Goal: Transaction & Acquisition: Download file/media

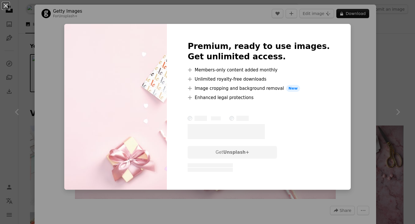
scroll to position [80, 0]
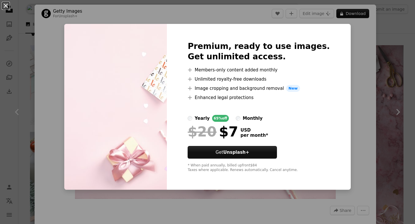
click at [6, 6] on button "An X shape" at bounding box center [5, 5] width 7 height 7
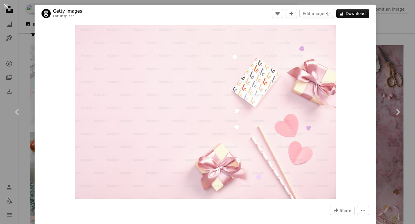
click at [6, 7] on button "An X shape" at bounding box center [5, 5] width 7 height 7
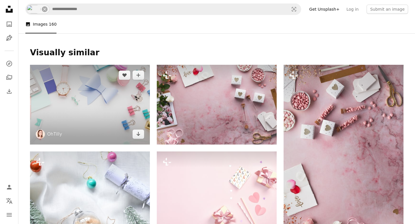
scroll to position [50, 0]
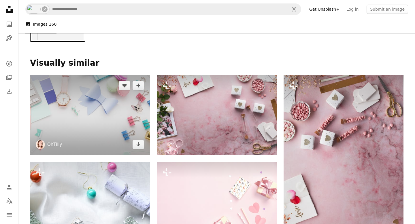
click at [55, 147] on link "OhTilly" at bounding box center [54, 145] width 15 height 6
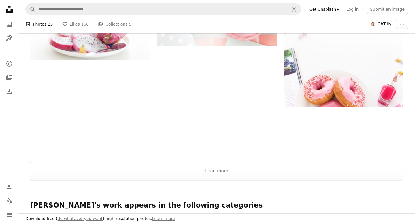
scroll to position [854, 0]
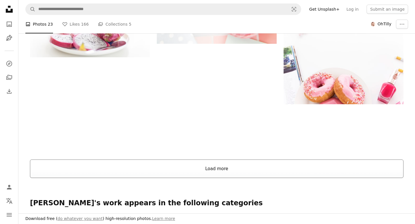
click at [209, 166] on button "Load more" at bounding box center [217, 169] width 374 height 18
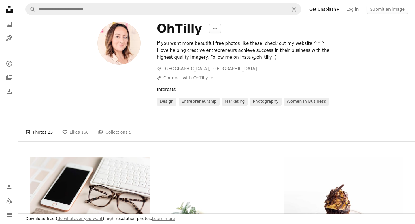
scroll to position [0, 0]
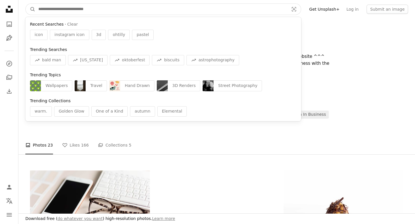
click at [144, 5] on input "Find visuals sitewide" at bounding box center [161, 9] width 252 height 11
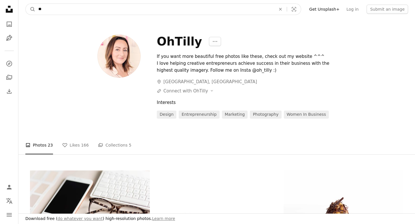
type input "***"
click button "A magnifying glass" at bounding box center [31, 9] width 10 height 11
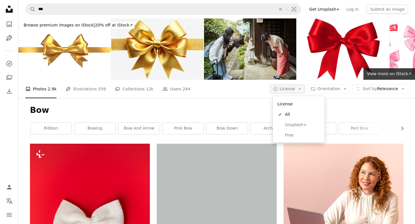
click at [301, 90] on icon "Arrow down" at bounding box center [299, 88] width 5 height 5
click at [292, 138] on span "Free" at bounding box center [302, 135] width 35 height 6
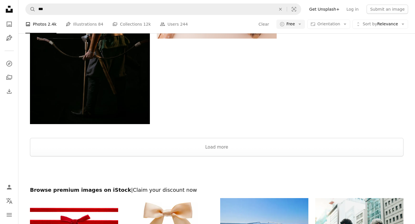
scroll to position [896, 0]
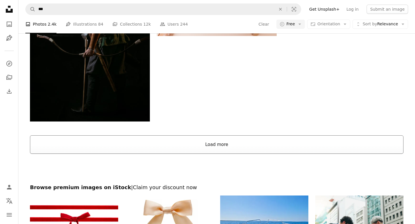
click at [227, 137] on button "Load more" at bounding box center [217, 145] width 374 height 18
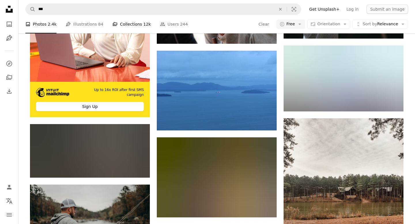
scroll to position [1065, 0]
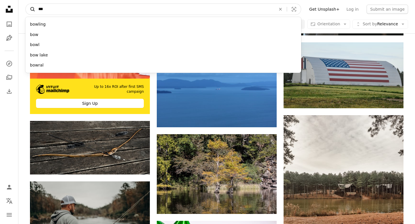
drag, startPoint x: 106, startPoint y: 10, endPoint x: 28, endPoint y: 9, distance: 77.9
click at [28, 9] on form "A magnifying glass *** bowling bow bowl bow lake bowral An X shape Visual search" at bounding box center [163, 9] width 276 height 12
type input "**********"
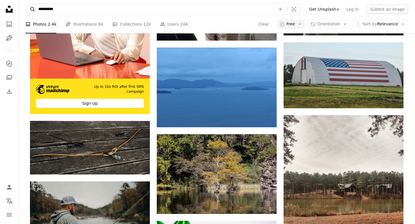
click button "A magnifying glass" at bounding box center [31, 9] width 10 height 11
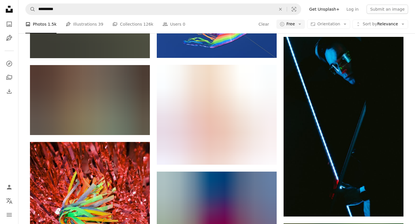
scroll to position [440, 0]
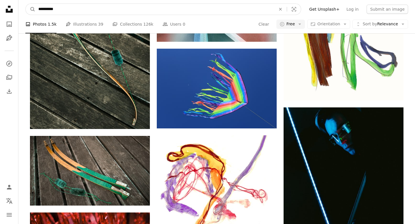
click at [72, 11] on input "**********" at bounding box center [154, 9] width 239 height 11
type input "******"
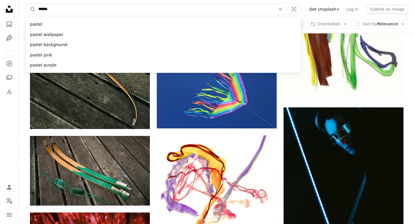
click button "A magnifying glass" at bounding box center [31, 9] width 10 height 11
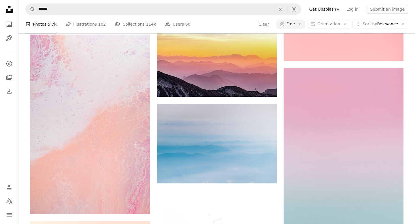
scroll to position [1032, 0]
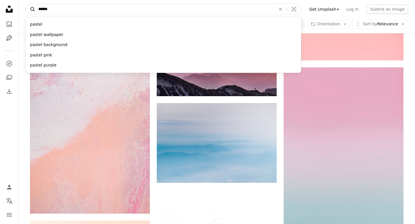
drag, startPoint x: 69, startPoint y: 7, endPoint x: 35, endPoint y: 5, distance: 34.4
click at [35, 5] on form "A magnifying glass ****** pastel pastel wallpaper pastel background pastel pink…" at bounding box center [163, 9] width 276 height 12
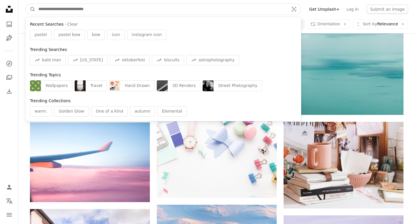
scroll to position [3138, 0]
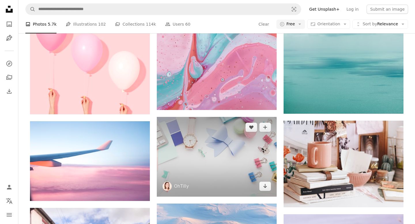
click at [197, 185] on img at bounding box center [217, 157] width 120 height 80
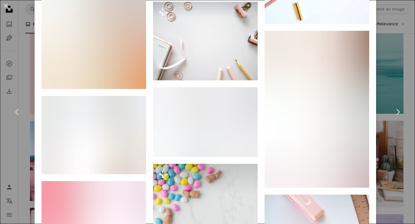
scroll to position [924, 0]
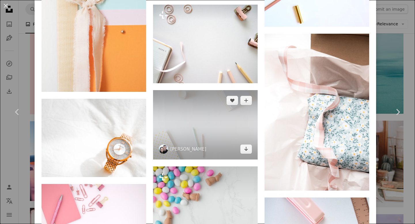
click at [222, 122] on img at bounding box center [205, 125] width 105 height 70
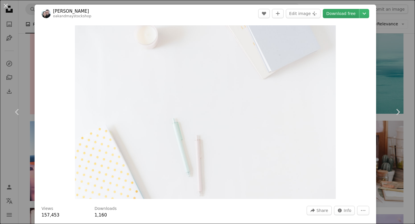
click at [344, 10] on link "Download free" at bounding box center [341, 13] width 36 height 9
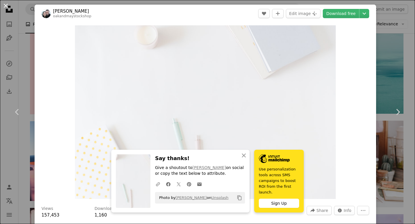
click at [3, 5] on button "An X shape" at bounding box center [5, 5] width 7 height 7
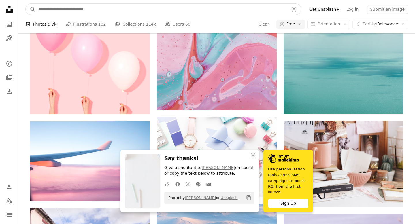
click at [101, 10] on input "Find visuals sitewide" at bounding box center [161, 9] width 252 height 11
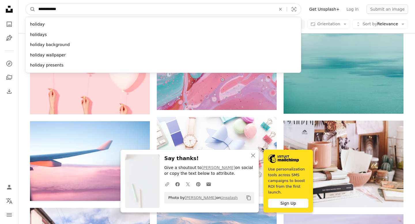
type input "**********"
click button "A magnifying glass" at bounding box center [31, 9] width 10 height 11
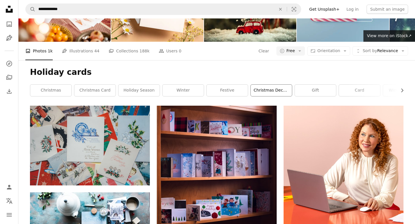
scroll to position [14, 0]
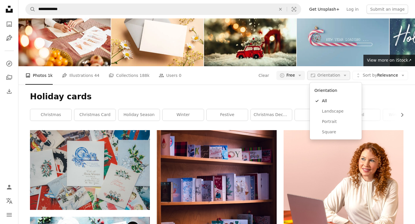
click at [345, 74] on icon "Arrow down" at bounding box center [345, 75] width 5 height 5
click at [330, 113] on span "Landscape" at bounding box center [339, 111] width 35 height 6
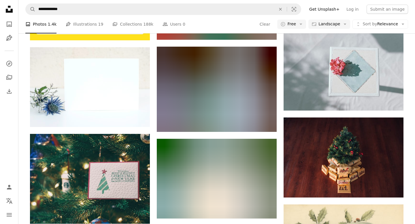
scroll to position [987, 0]
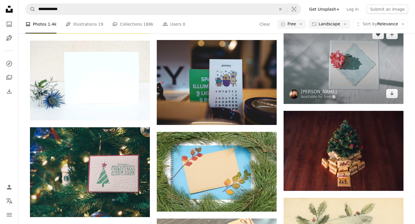
click at [332, 69] on img at bounding box center [344, 64] width 120 height 80
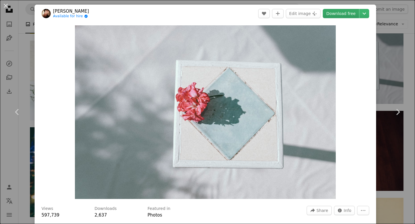
click at [351, 12] on link "Download free" at bounding box center [341, 13] width 36 height 9
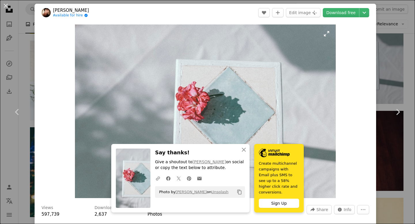
scroll to position [2, 0]
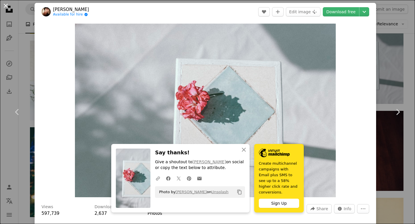
click at [4, 8] on button "An X shape" at bounding box center [5, 5] width 7 height 7
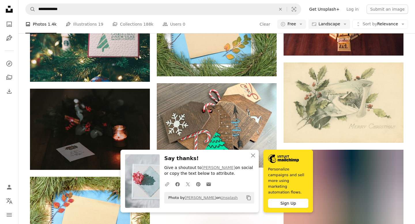
scroll to position [1133, 0]
